Goal: Check status: Check status

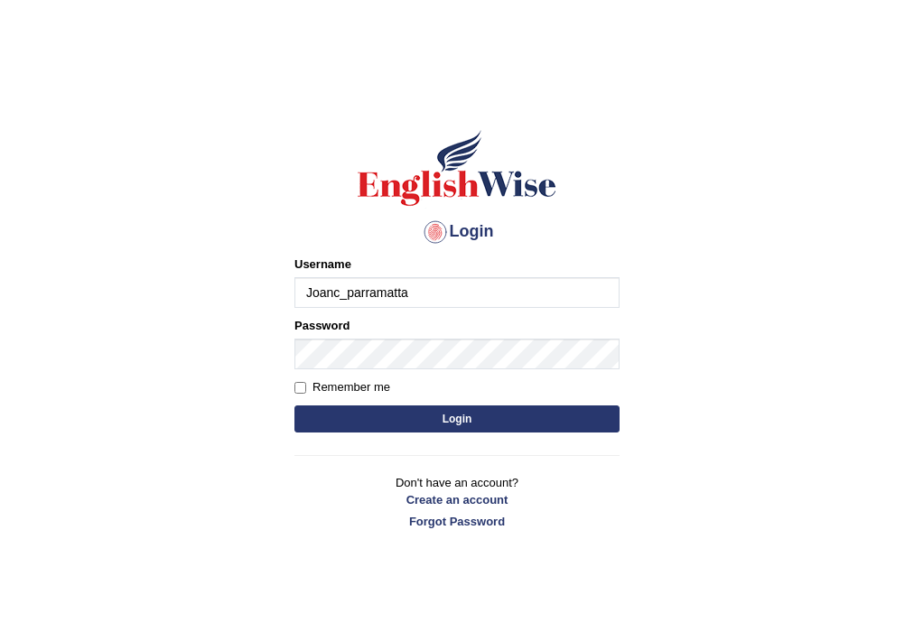
type input "Joanc_parramatta"
click at [463, 424] on button "Login" at bounding box center [457, 419] width 325 height 27
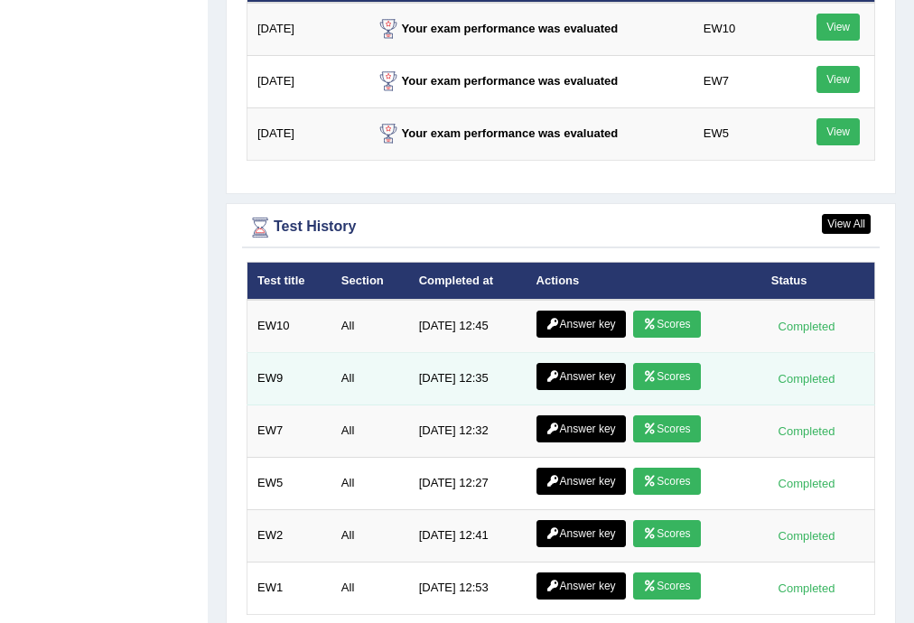
scroll to position [2486, 0]
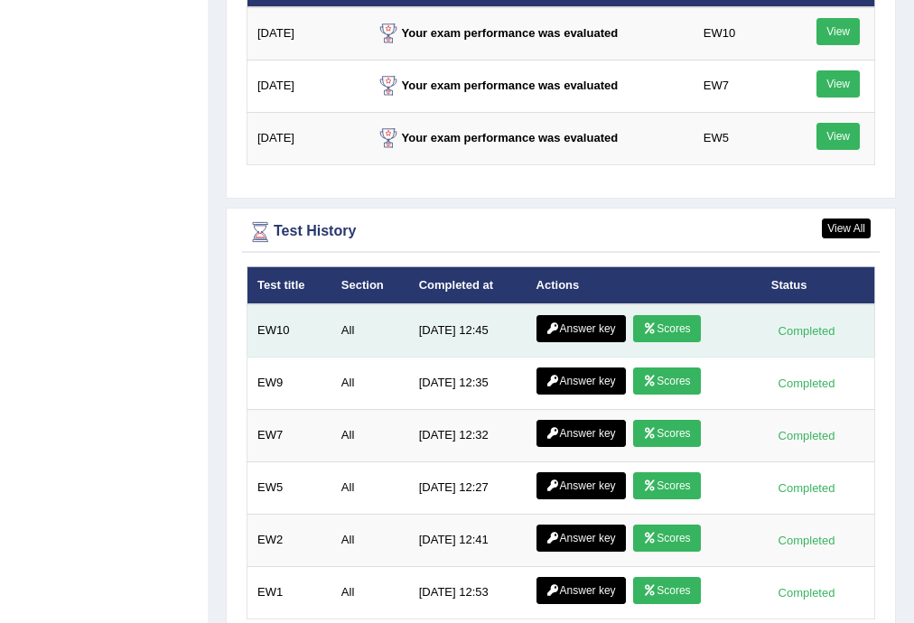
click at [675, 318] on link "Scores" at bounding box center [666, 328] width 67 height 27
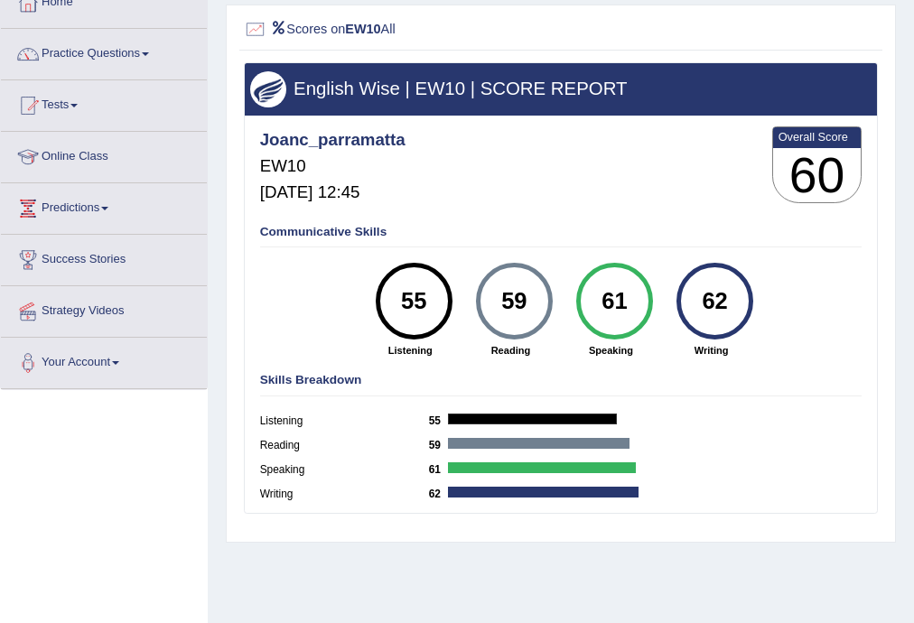
scroll to position [120, 0]
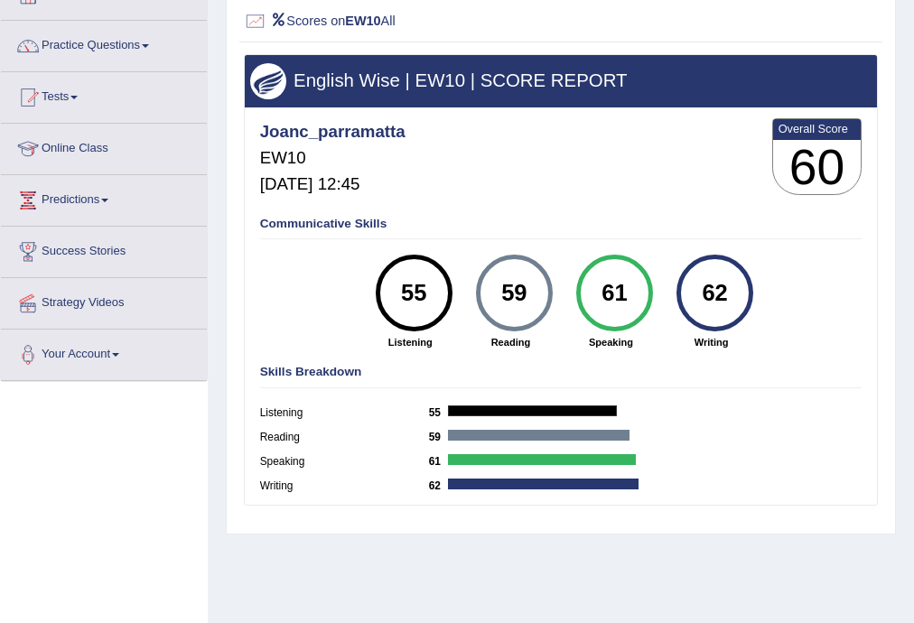
click at [414, 296] on div "55" at bounding box center [414, 293] width 56 height 65
click at [70, 529] on div "Toggle navigation Home Practice Questions Speaking Practice Read Aloud Repeat S…" at bounding box center [457, 350] width 914 height 940
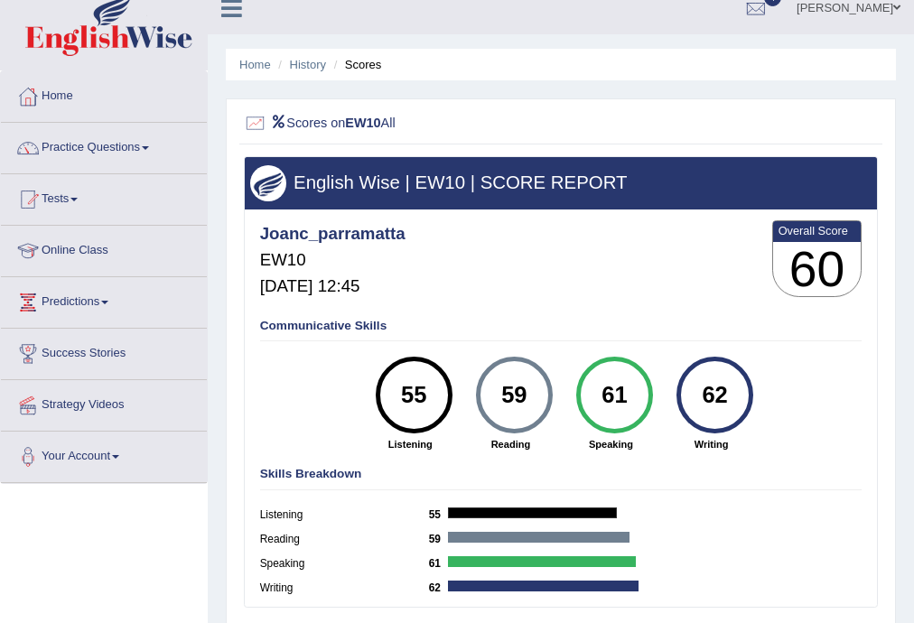
scroll to position [0, 0]
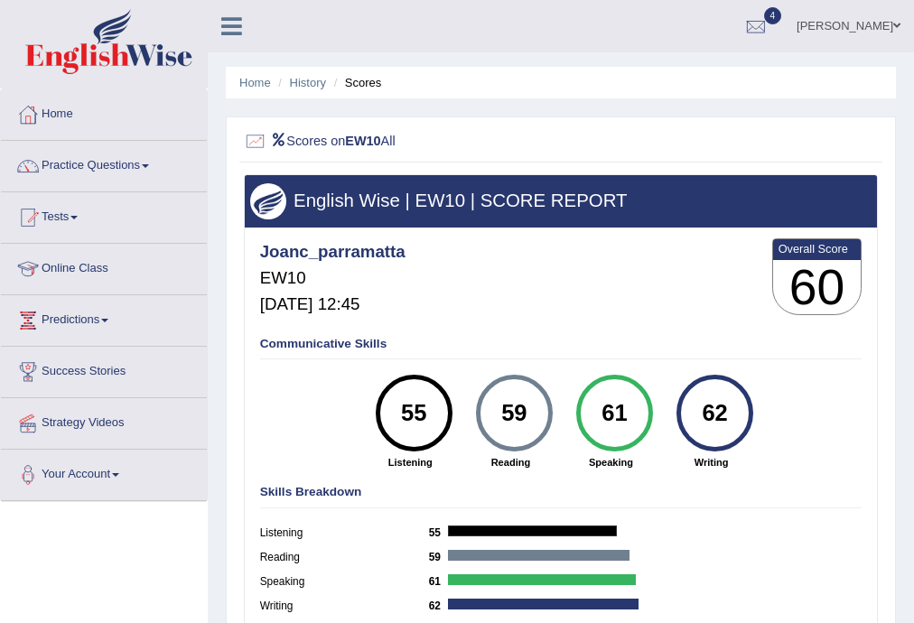
click at [723, 421] on div "62" at bounding box center [715, 413] width 56 height 65
click at [708, 464] on strong "Writing" at bounding box center [712, 462] width 85 height 14
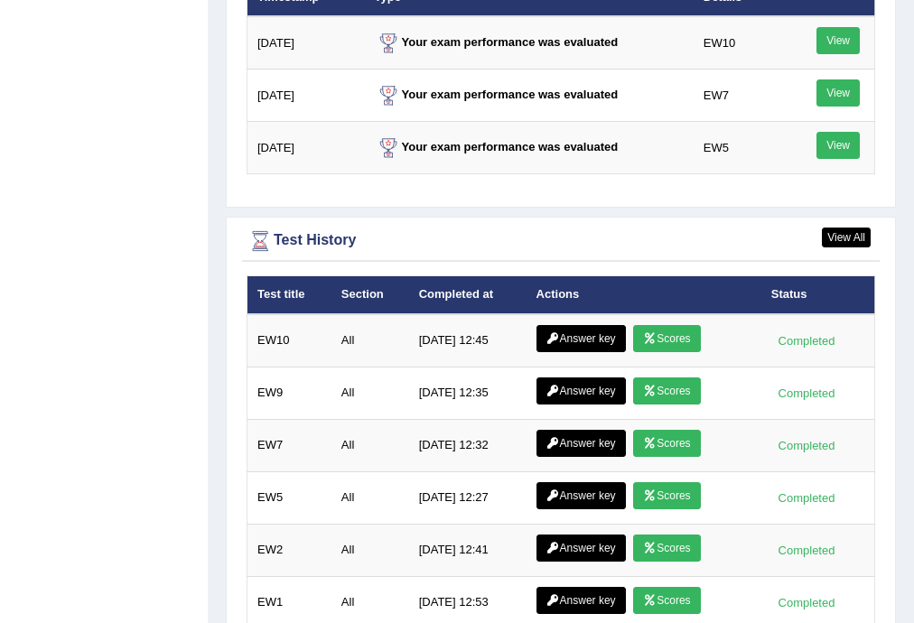
scroll to position [2361, 0]
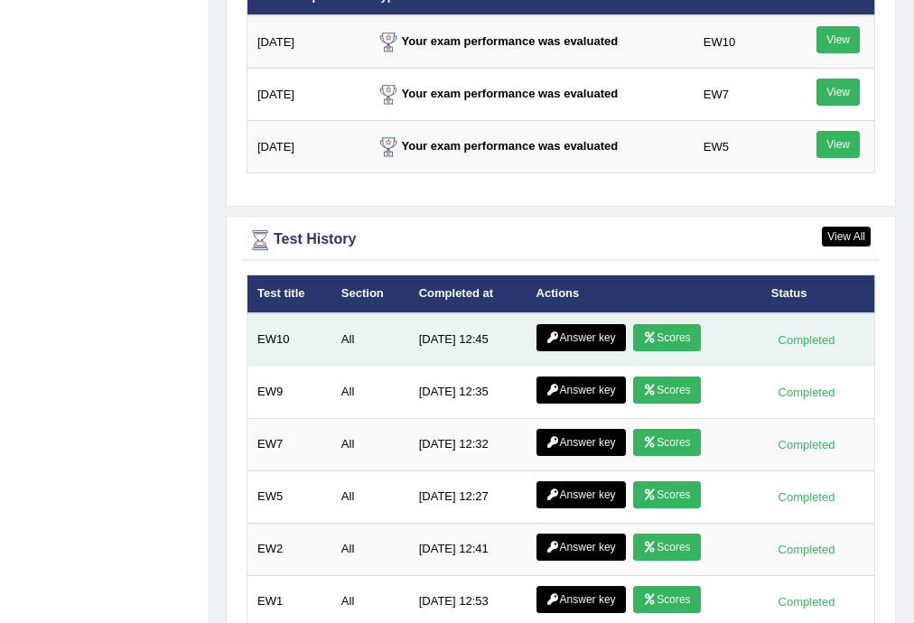
click at [592, 332] on link "Answer key" at bounding box center [581, 337] width 89 height 27
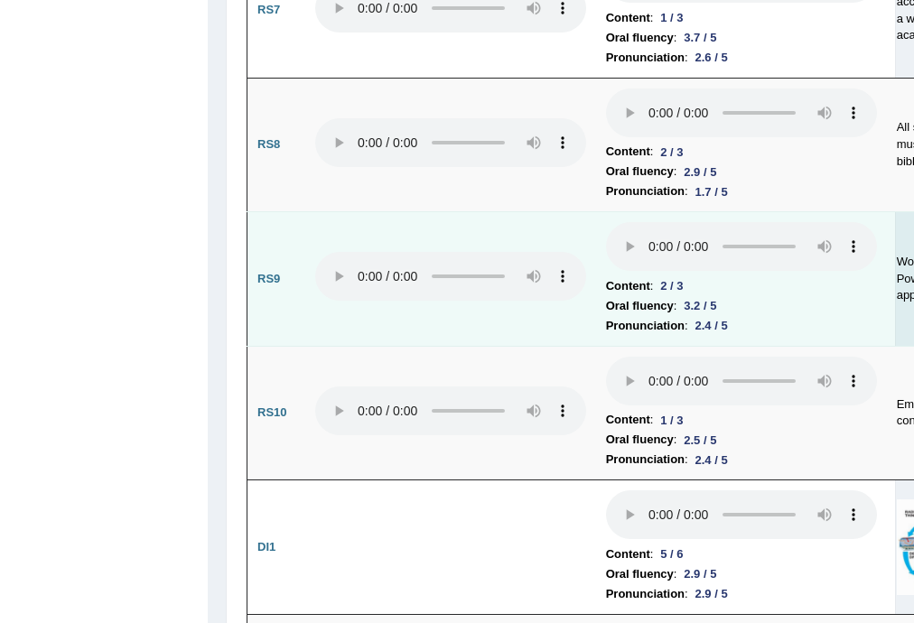
scroll to position [2763, 0]
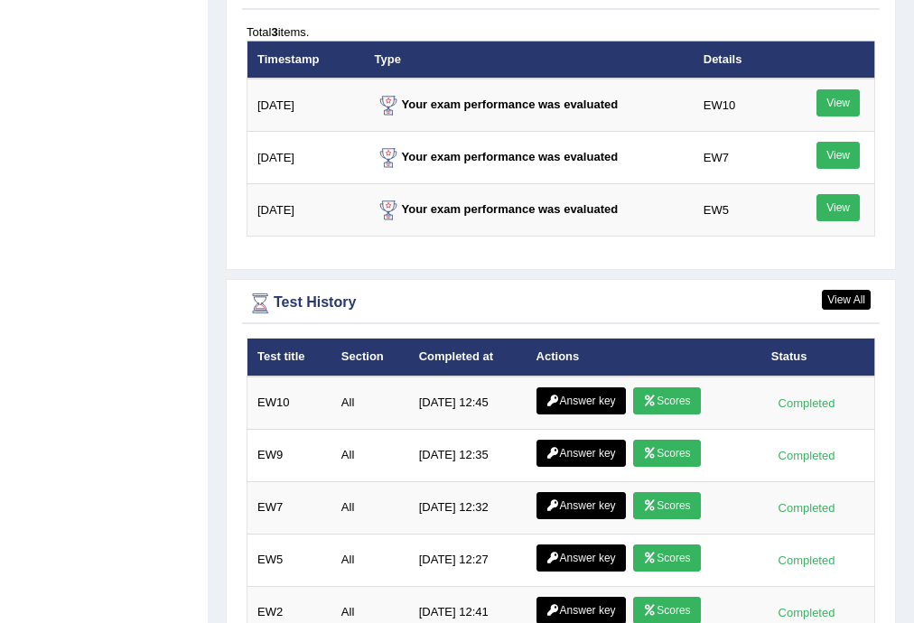
scroll to position [2313, 0]
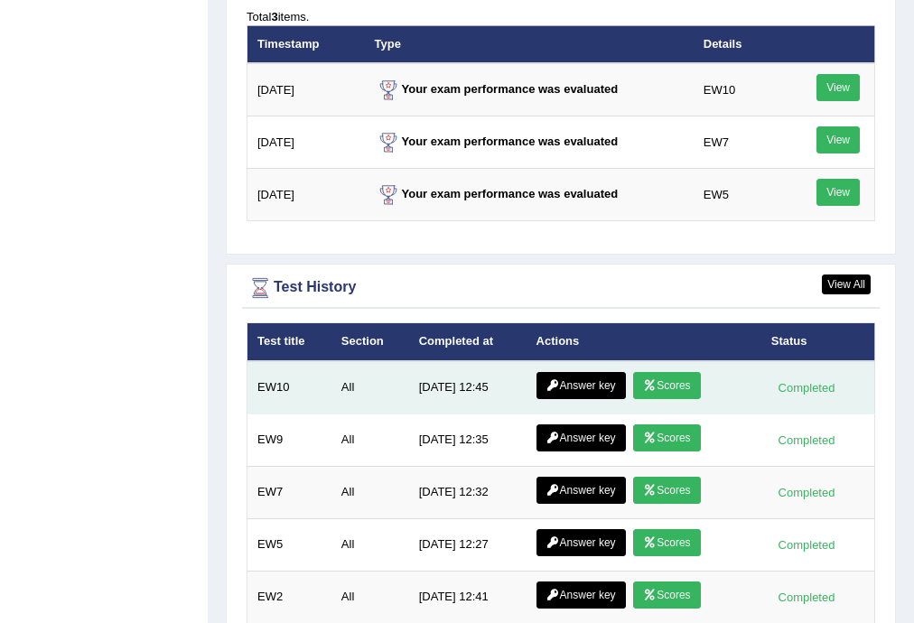
click at [582, 381] on link "Answer key" at bounding box center [581, 385] width 89 height 27
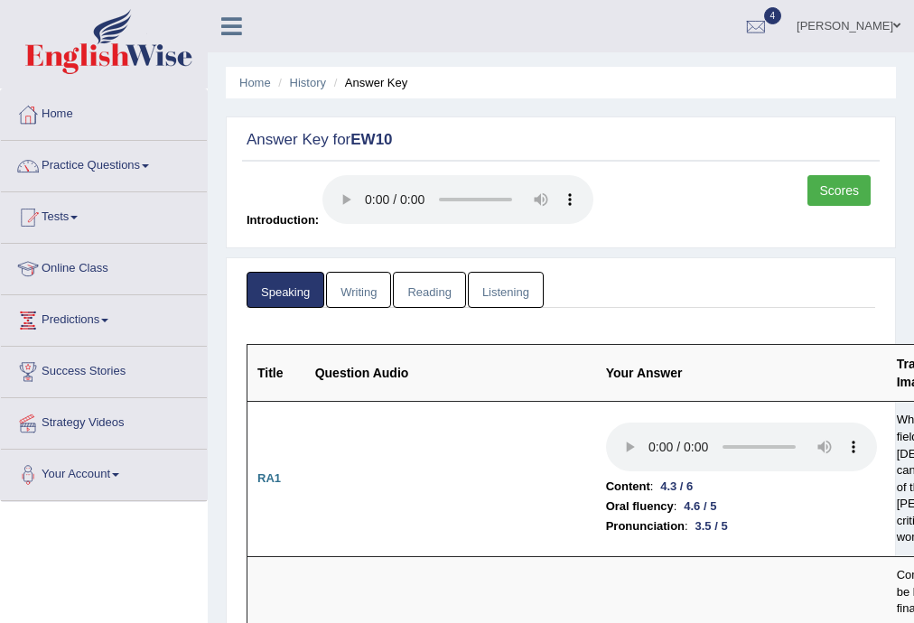
click at [368, 303] on link "Writing" at bounding box center [358, 290] width 65 height 37
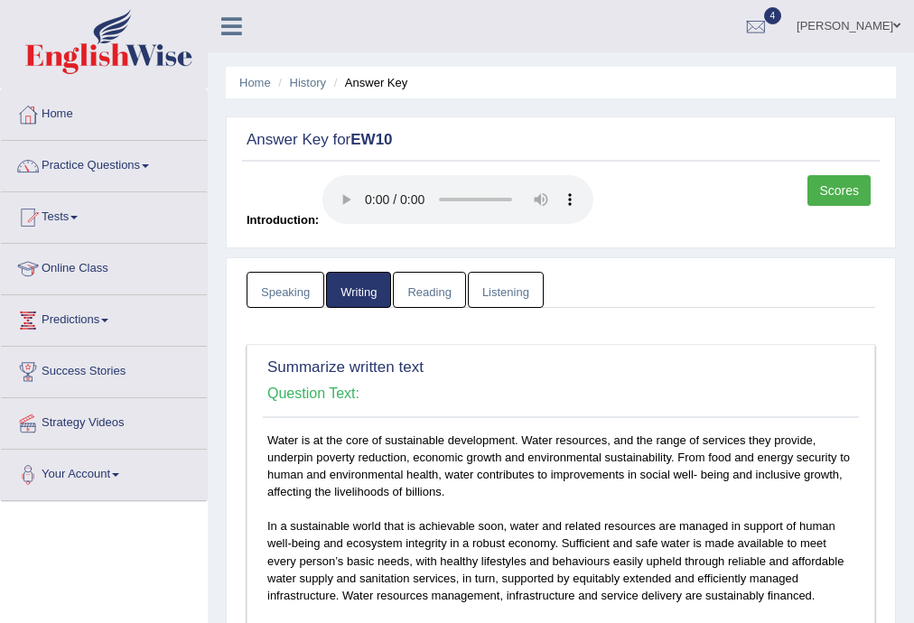
click at [441, 289] on link "Reading" at bounding box center [429, 290] width 72 height 37
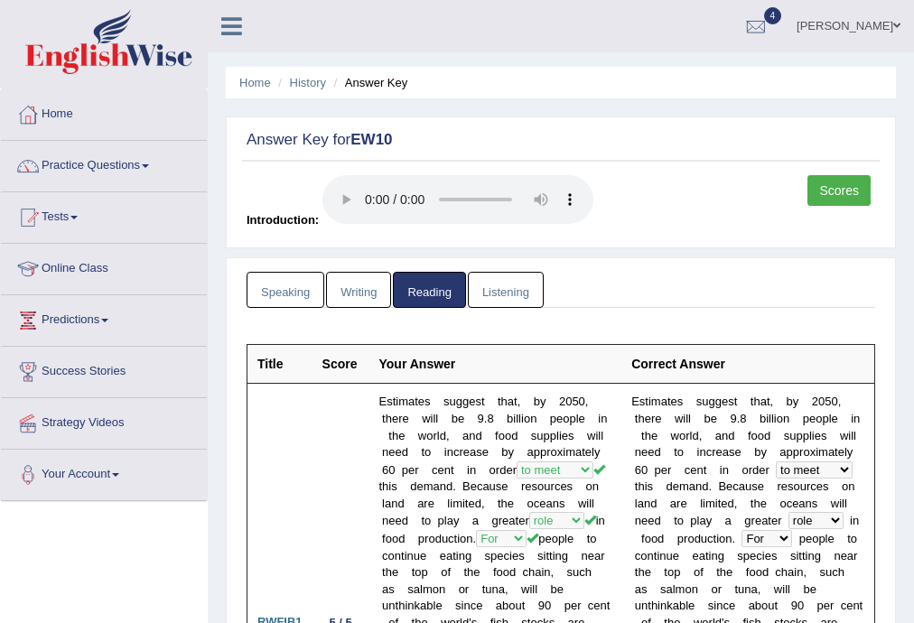
click at [507, 290] on link "Listening" at bounding box center [506, 290] width 76 height 37
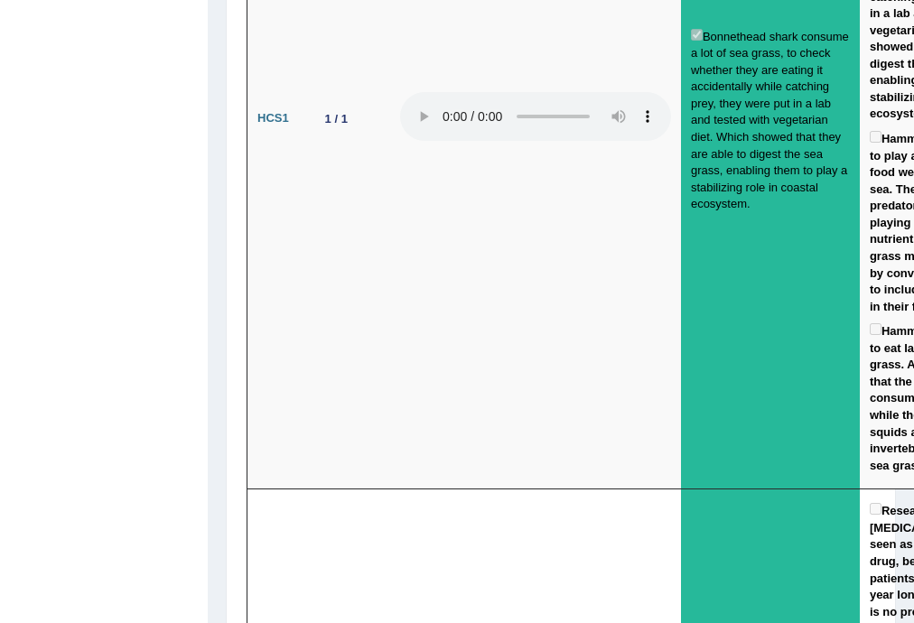
scroll to position [2518, 0]
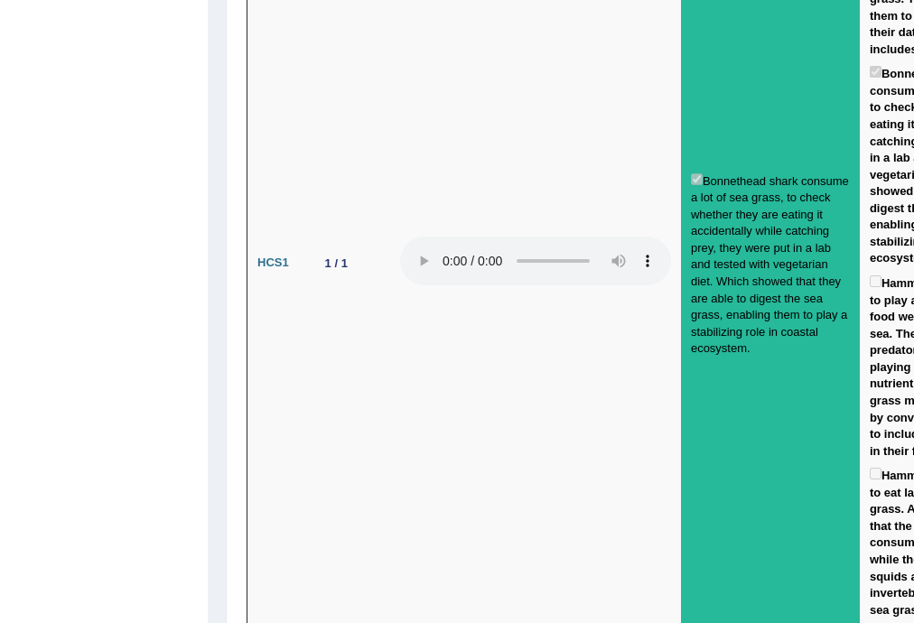
drag, startPoint x: 521, startPoint y: 454, endPoint x: 33, endPoint y: 438, distance: 489.1
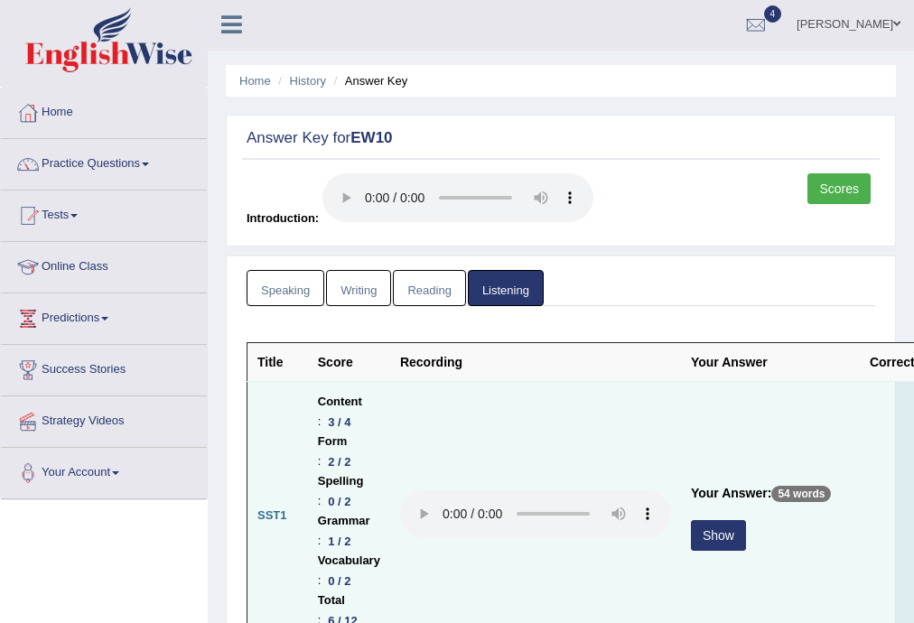
scroll to position [0, 0]
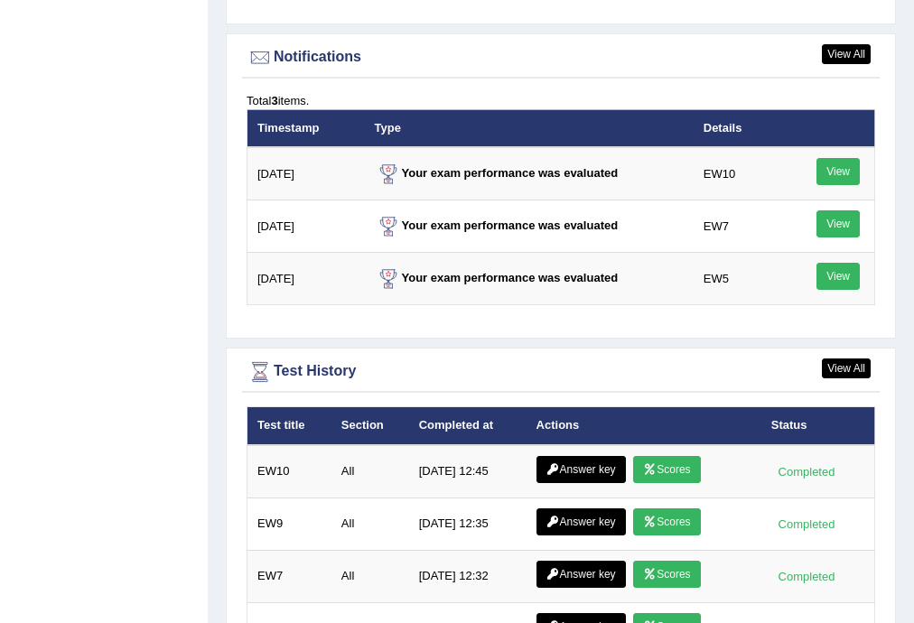
scroll to position [2169, 0]
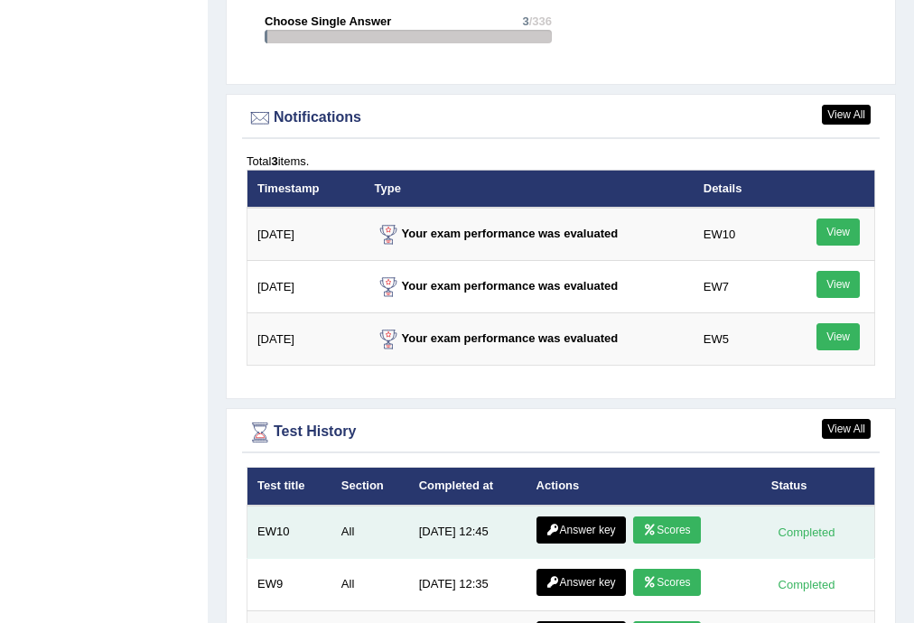
click at [669, 522] on link "Scores" at bounding box center [666, 530] width 67 height 27
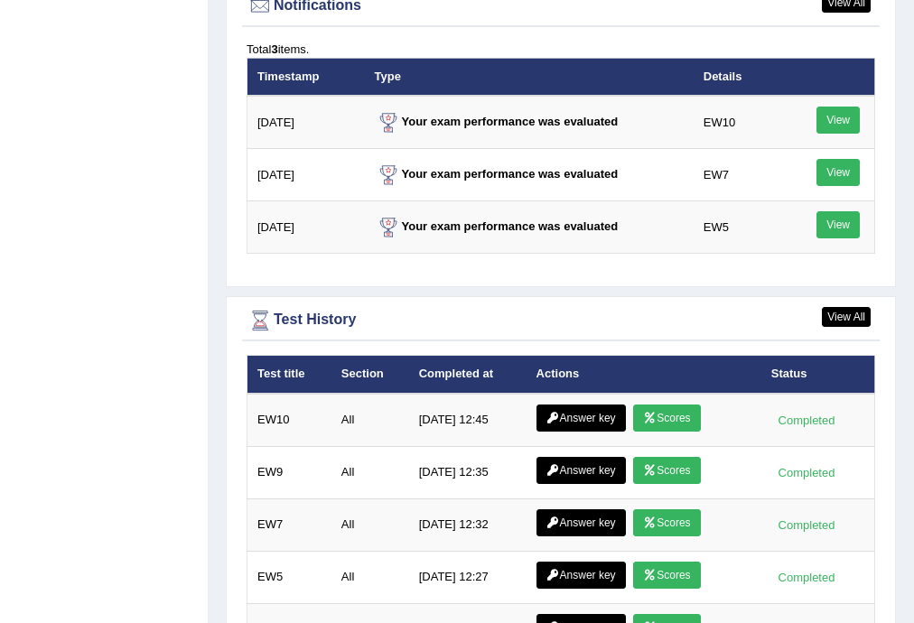
scroll to position [2337, 0]
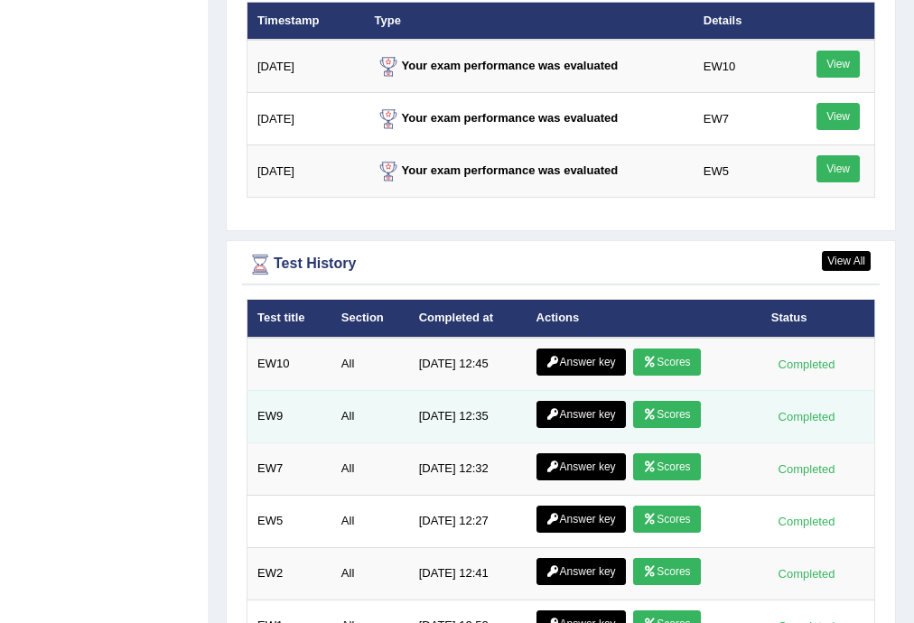
click at [578, 406] on link "Answer key" at bounding box center [581, 414] width 89 height 27
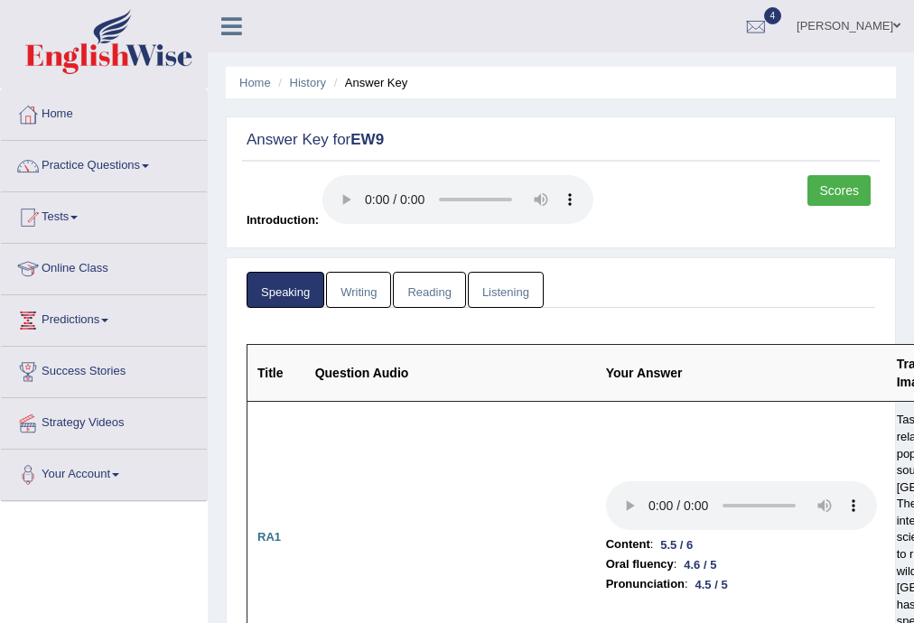
click at [831, 192] on link "Scores" at bounding box center [839, 190] width 63 height 31
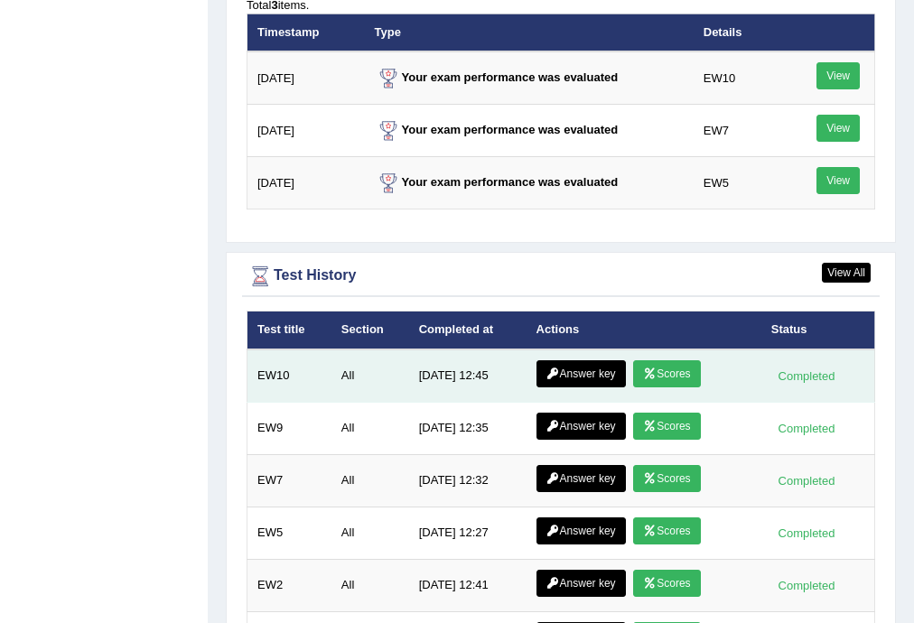
click at [647, 369] on icon at bounding box center [650, 374] width 14 height 11
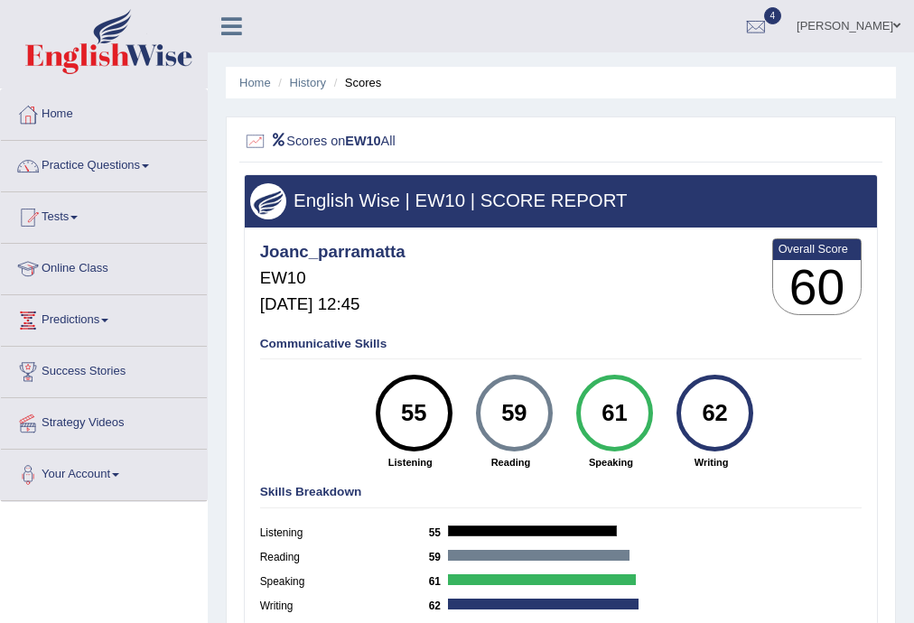
drag, startPoint x: 630, startPoint y: 418, endPoint x: 582, endPoint y: 417, distance: 47.9
click at [582, 417] on div "61" at bounding box center [614, 413] width 77 height 77
drag, startPoint x: 528, startPoint y: 412, endPoint x: 495, endPoint y: 412, distance: 32.5
click at [495, 412] on div "59" at bounding box center [514, 413] width 56 height 65
drag, startPoint x: 426, startPoint y: 412, endPoint x: 393, endPoint y: 412, distance: 32.5
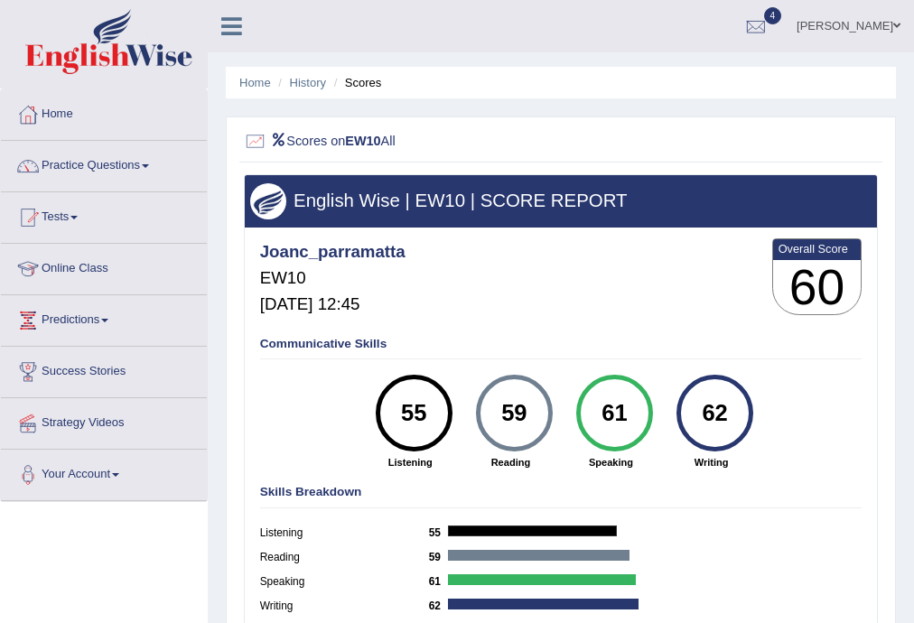
click at [393, 412] on div "55" at bounding box center [414, 413] width 56 height 65
drag, startPoint x: 730, startPoint y: 417, endPoint x: 694, endPoint y: 417, distance: 36.1
click at [694, 417] on div "62" at bounding box center [715, 413] width 56 height 65
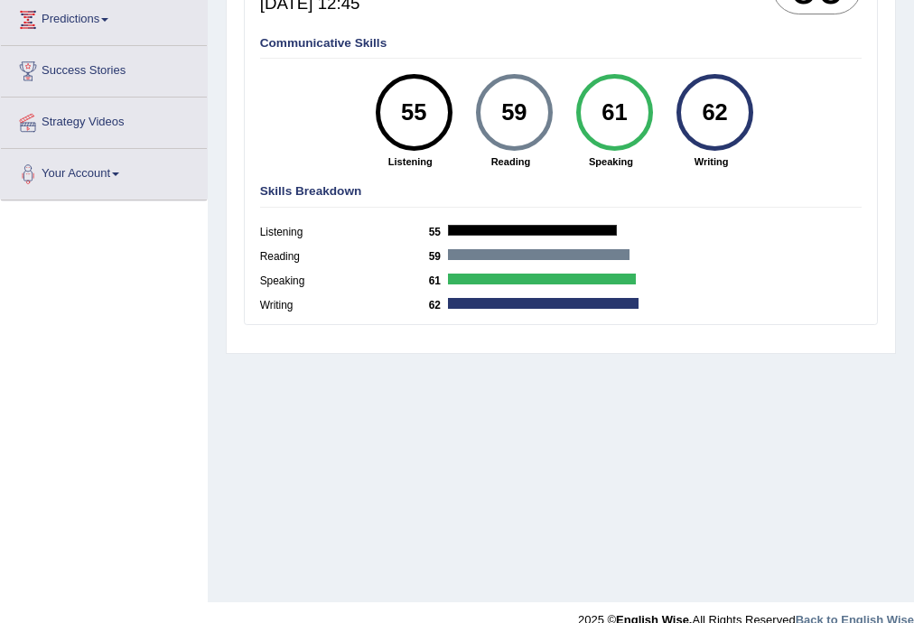
scroll to position [276, 0]
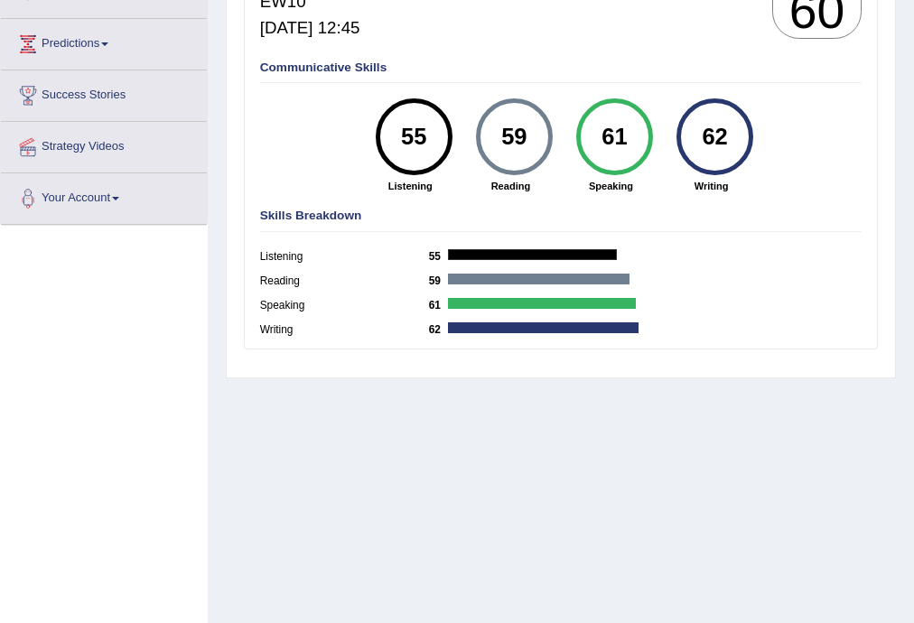
click at [413, 151] on div "55" at bounding box center [414, 137] width 56 height 65
click at [413, 189] on strong "Listening" at bounding box center [410, 186] width 85 height 14
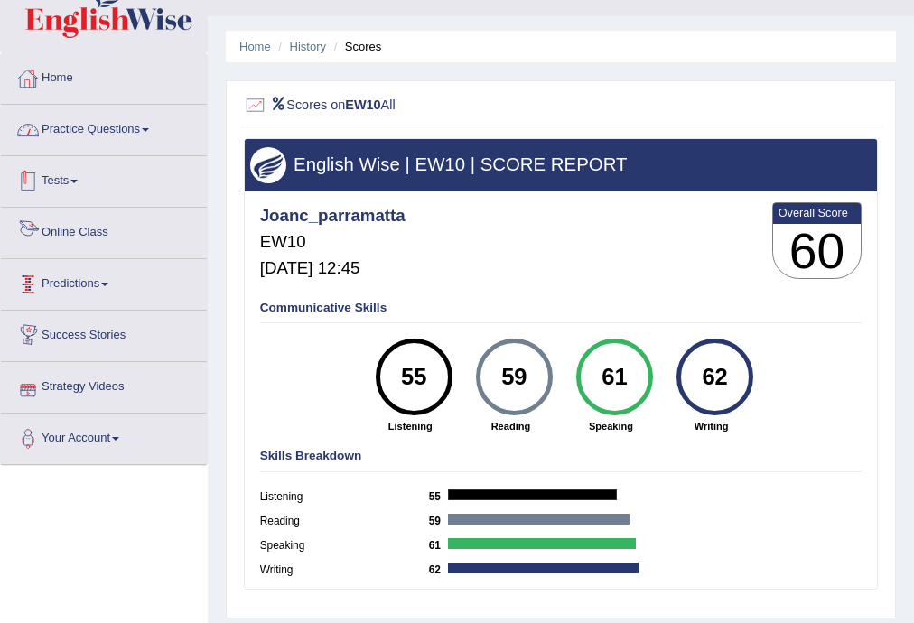
scroll to position [12, 0]
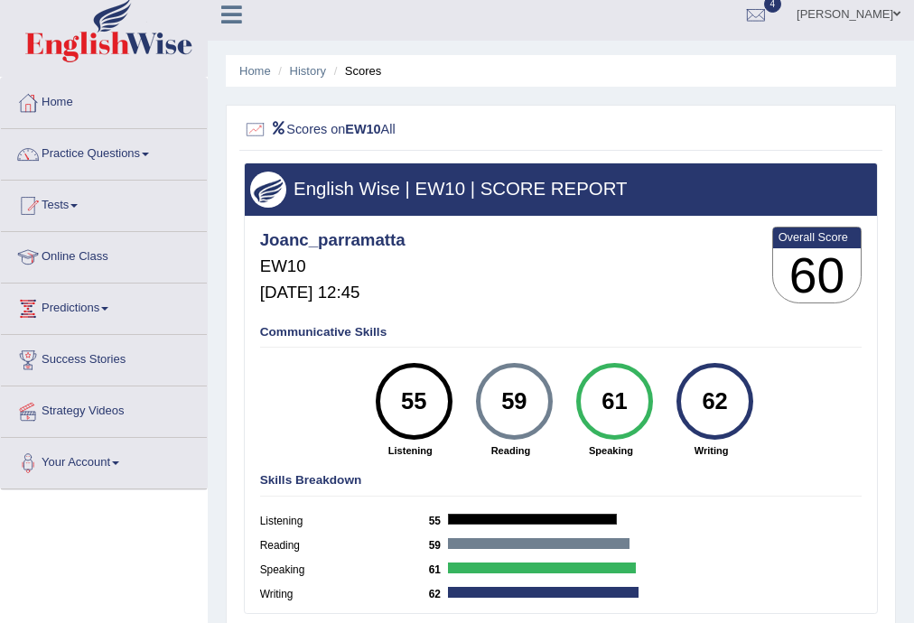
click at [120, 150] on link "Practice Questions" at bounding box center [104, 151] width 206 height 45
